Goal: Task Accomplishment & Management: Complete application form

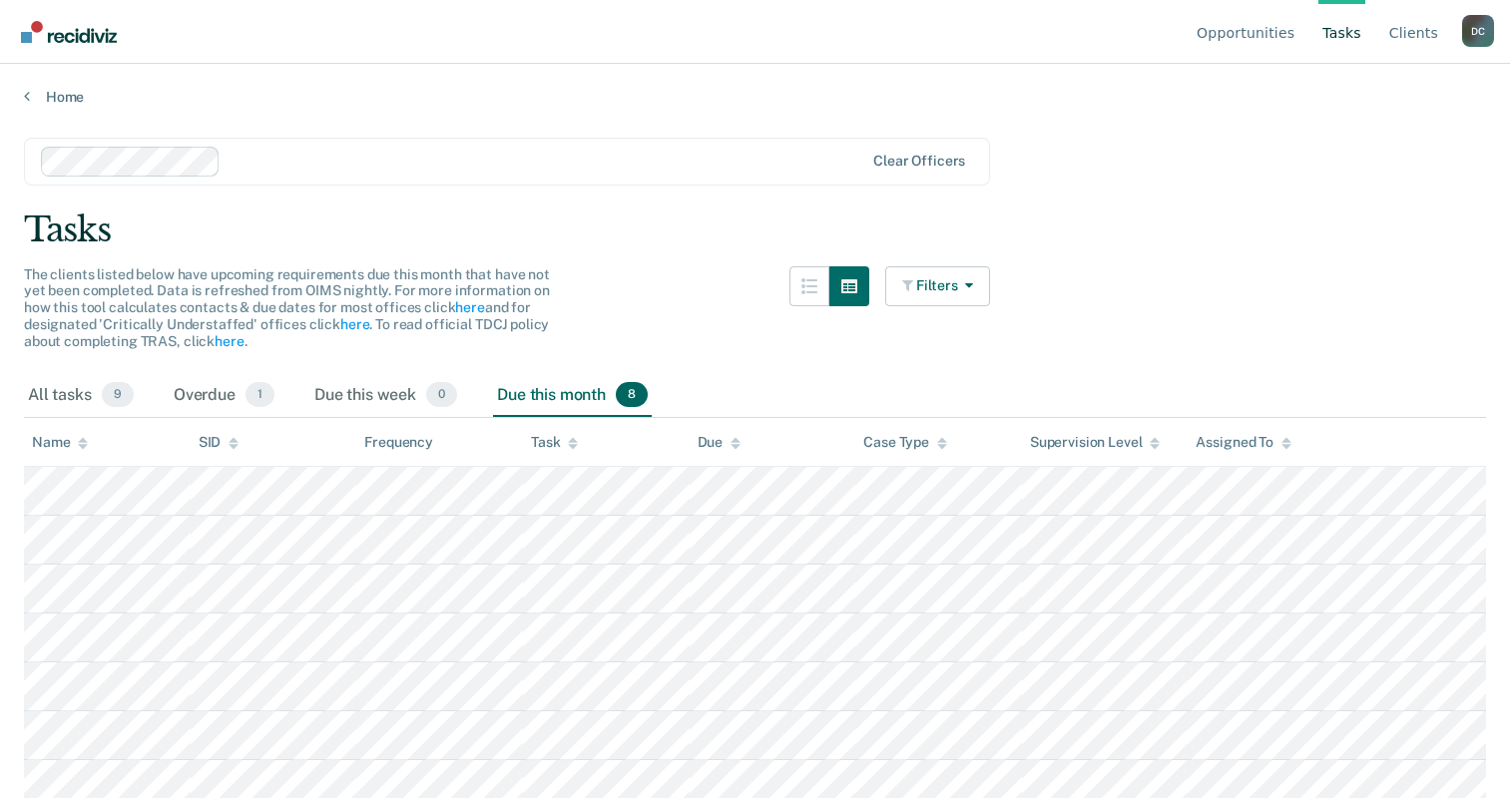
scroll to position [151, 0]
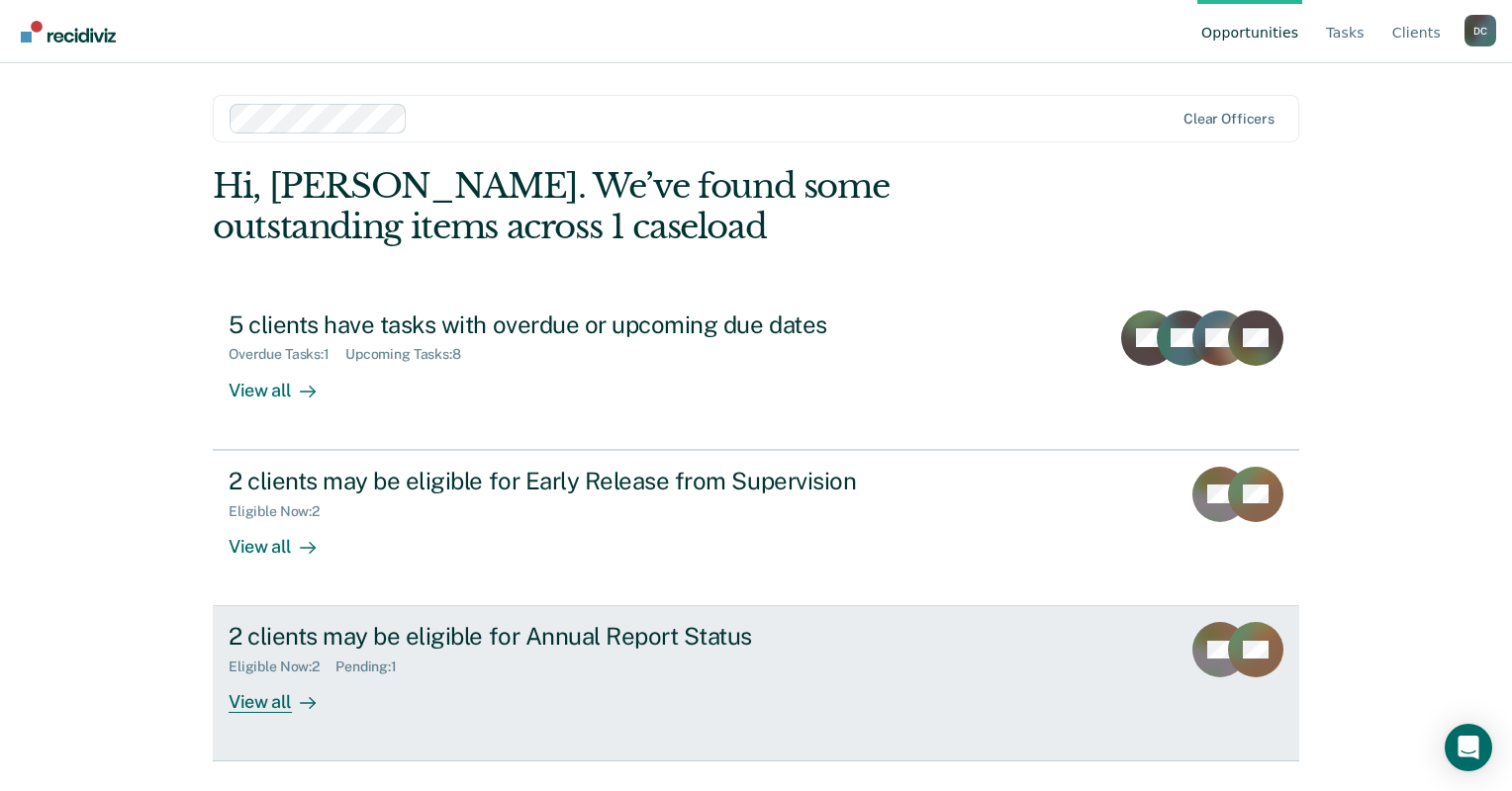
click at [281, 701] on div "View all" at bounding box center [285, 695] width 111 height 39
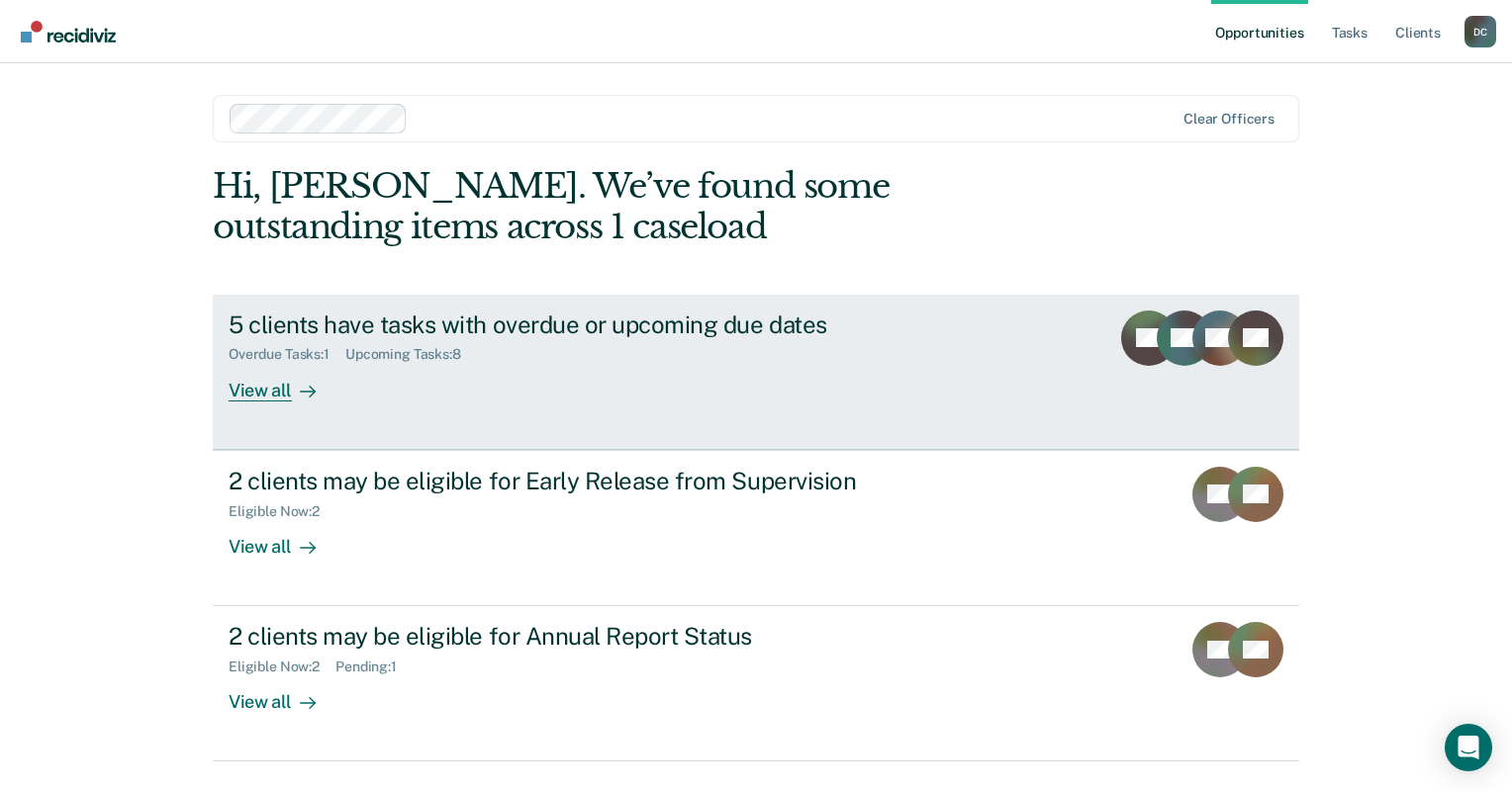
click at [364, 403] on link "5 clients have tasks with overdue or upcoming due dates Overdue Tasks : 1 Upcom…" at bounding box center [756, 372] width 1087 height 156
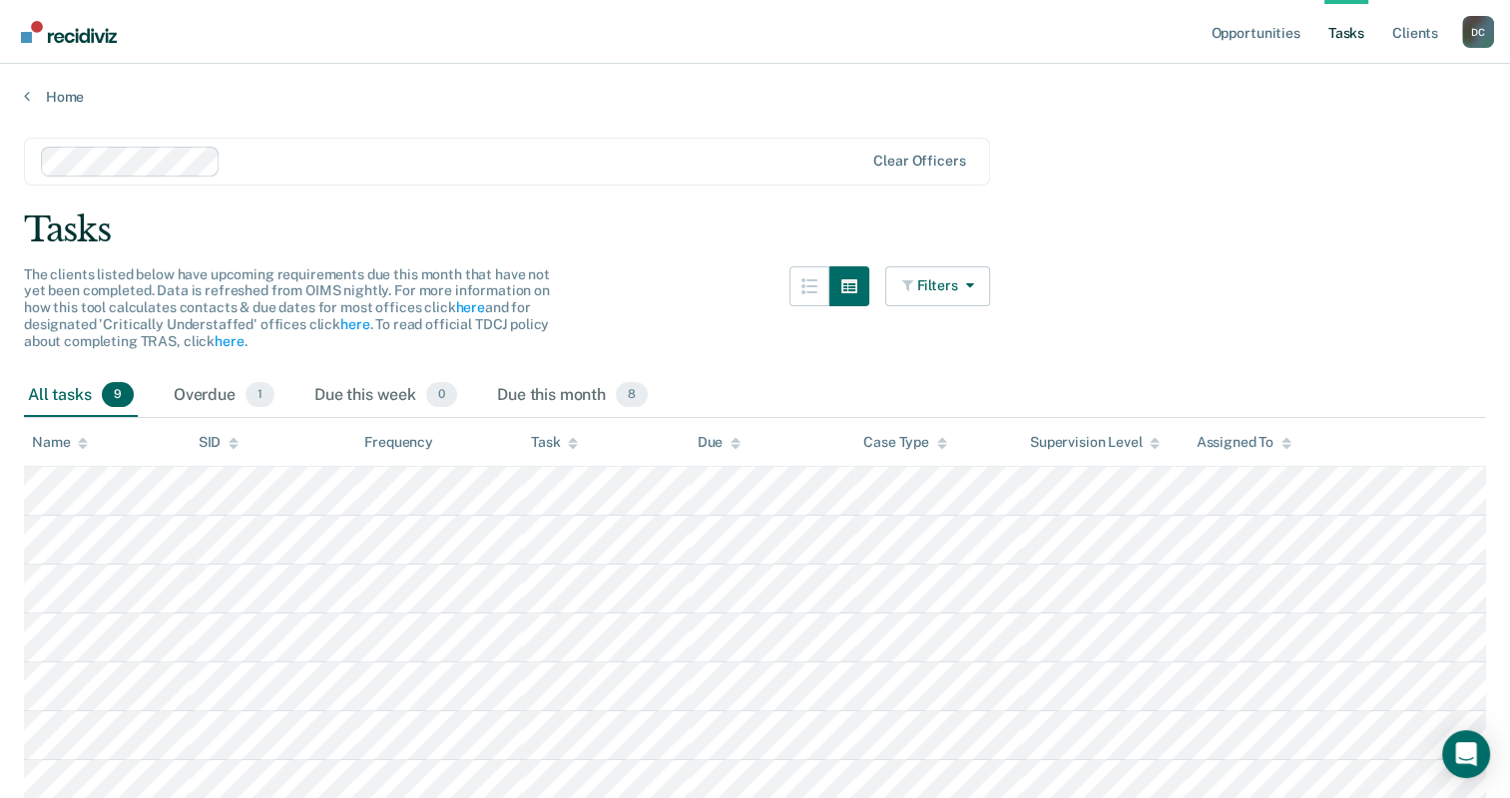
click at [367, 407] on div "Due this week 0" at bounding box center [385, 396] width 151 height 44
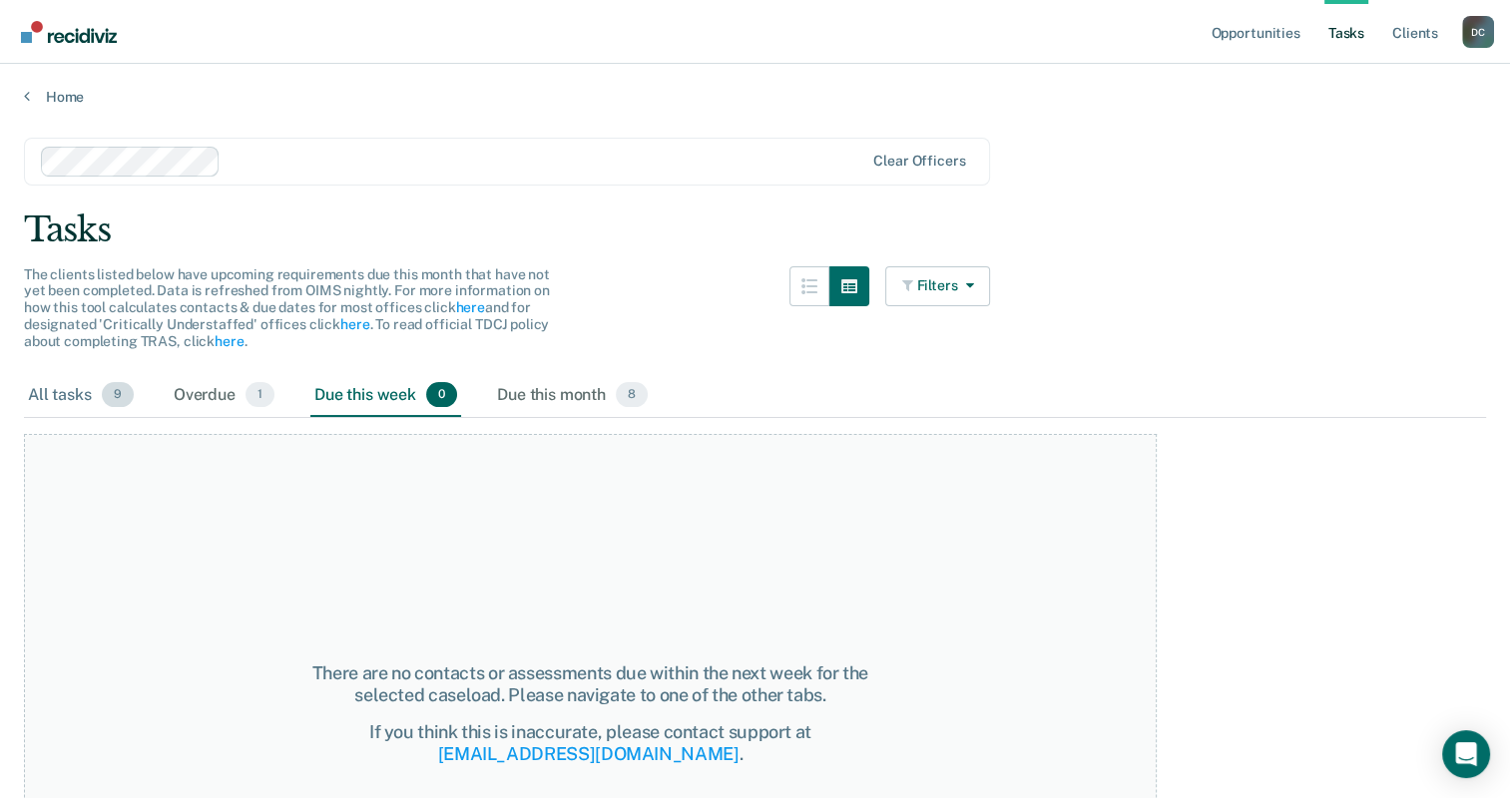
click at [97, 389] on div "All tasks 9" at bounding box center [81, 396] width 114 height 44
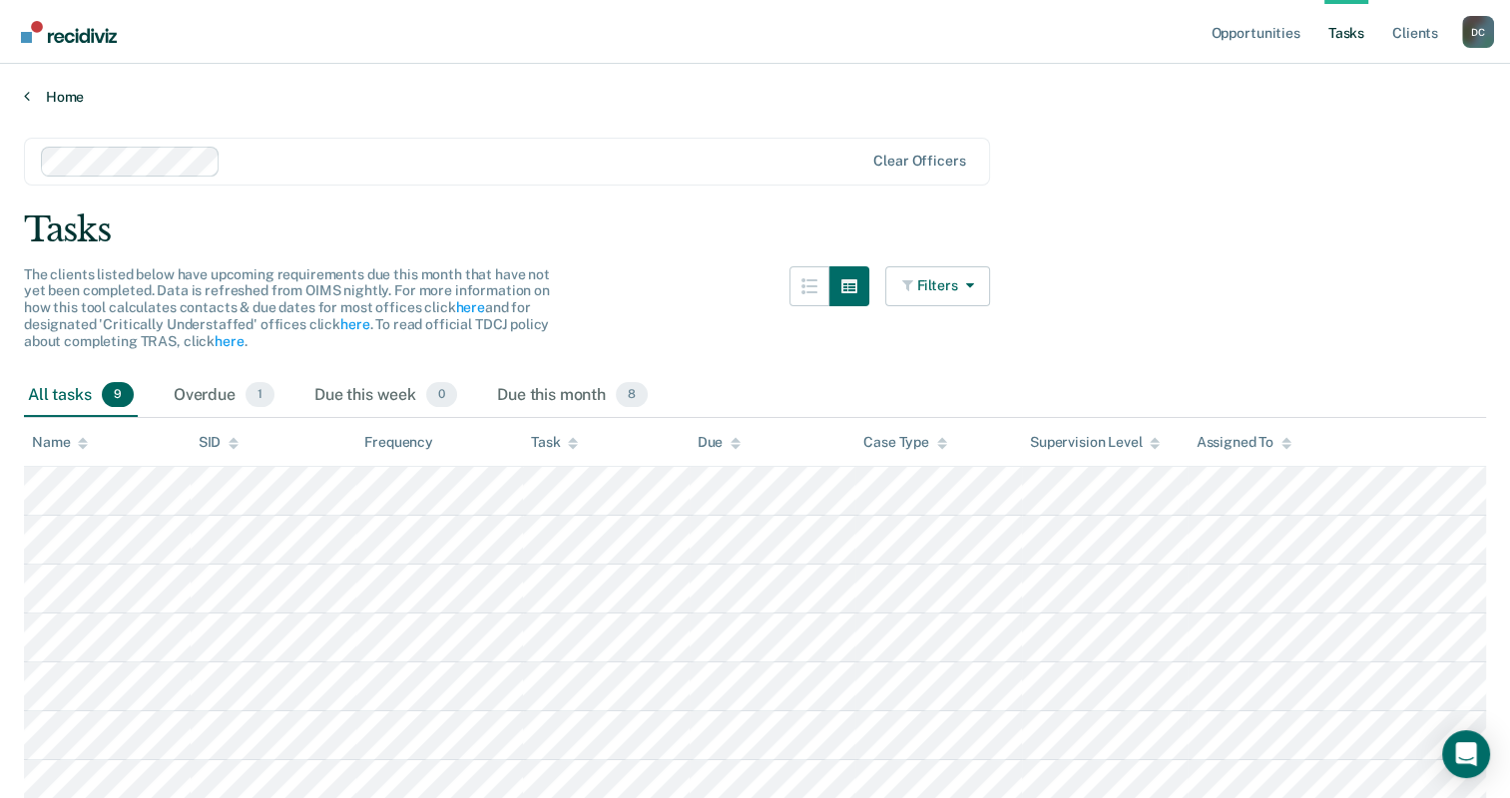
click at [52, 97] on link "Home" at bounding box center [755, 97] width 1462 height 18
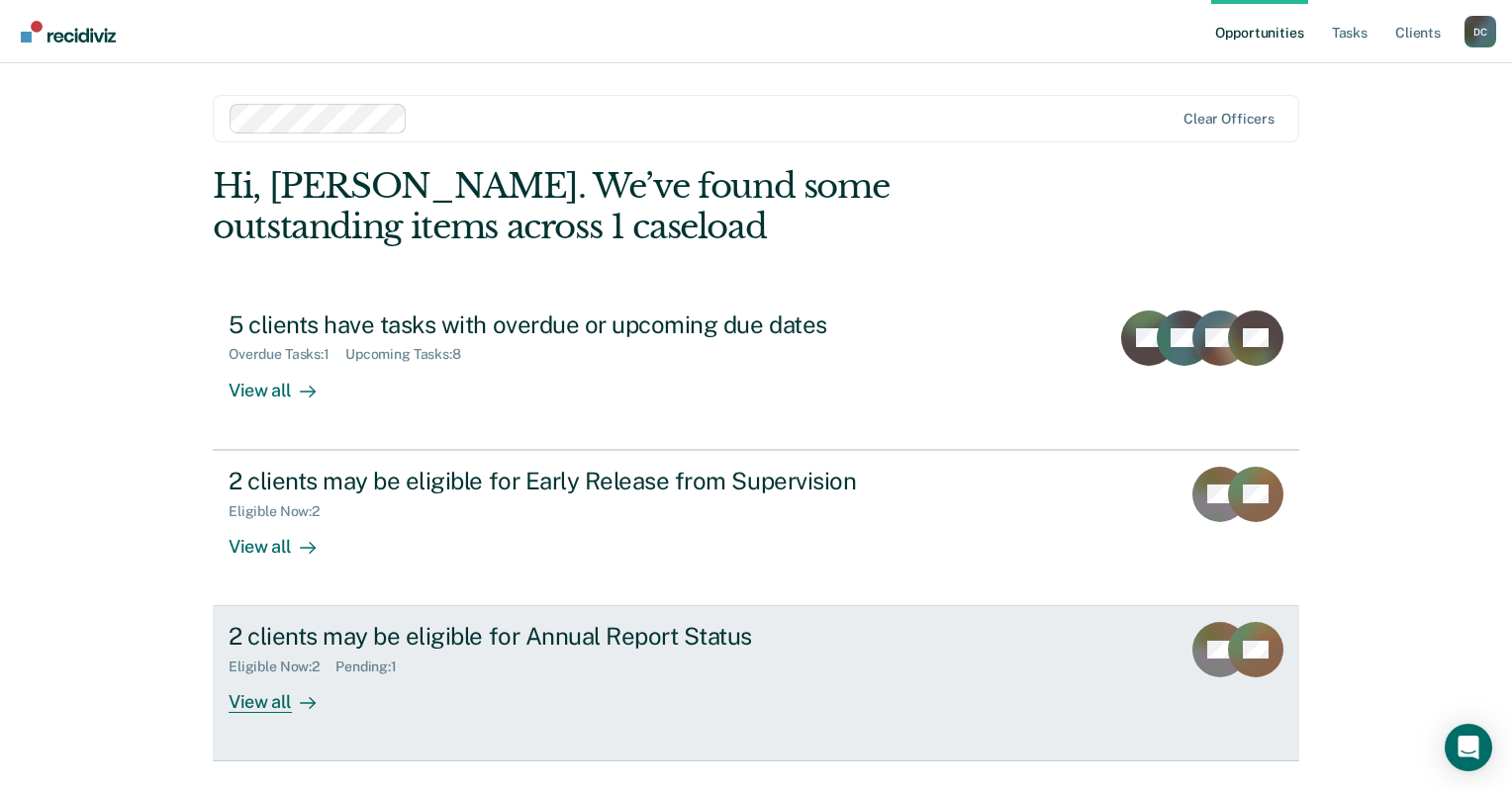
click at [328, 656] on div "Eligible Now : 2 Pending : 1" at bounding box center [576, 663] width 695 height 25
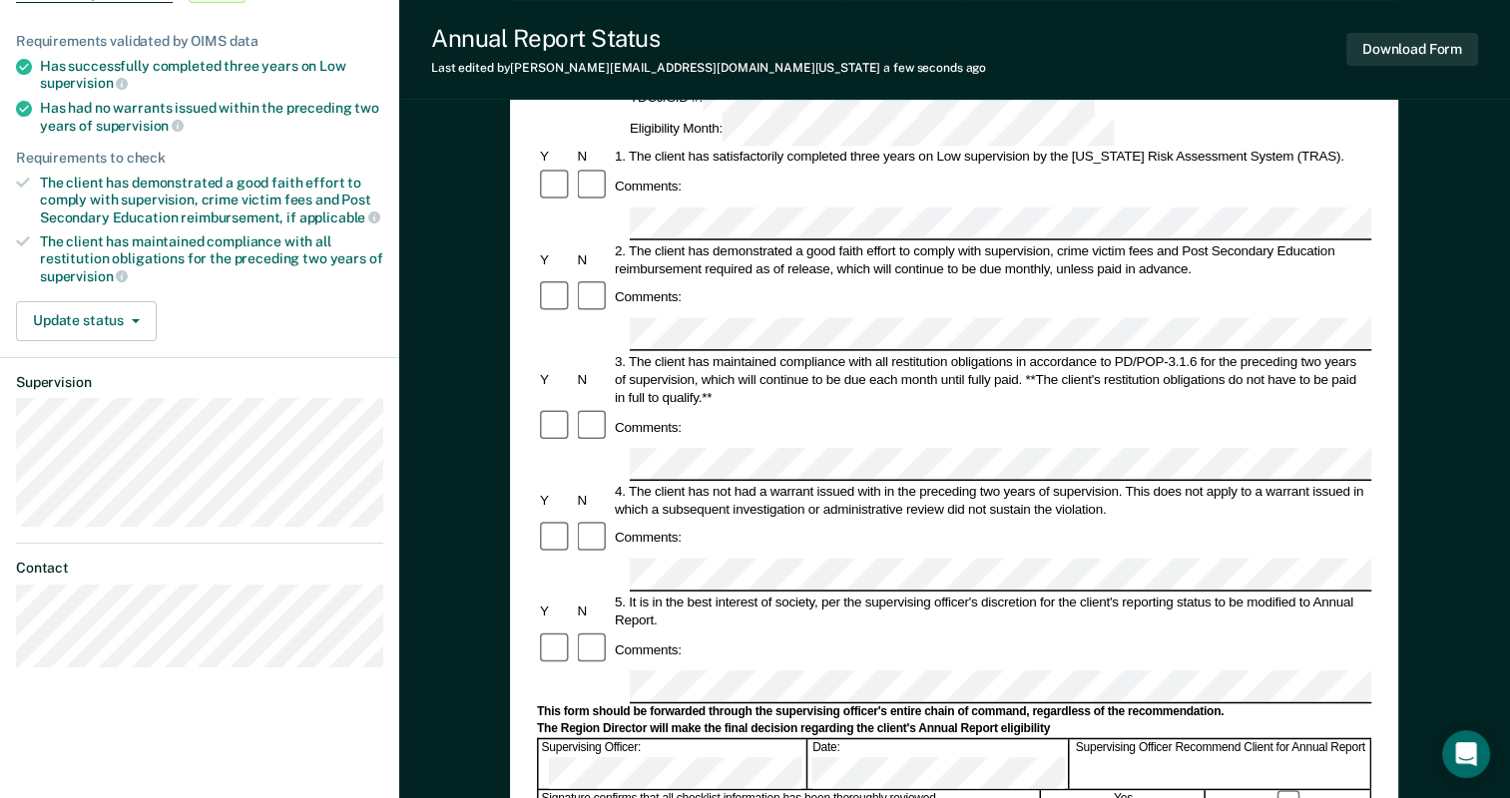
scroll to position [240, 0]
